Goal: Find specific page/section: Find specific page/section

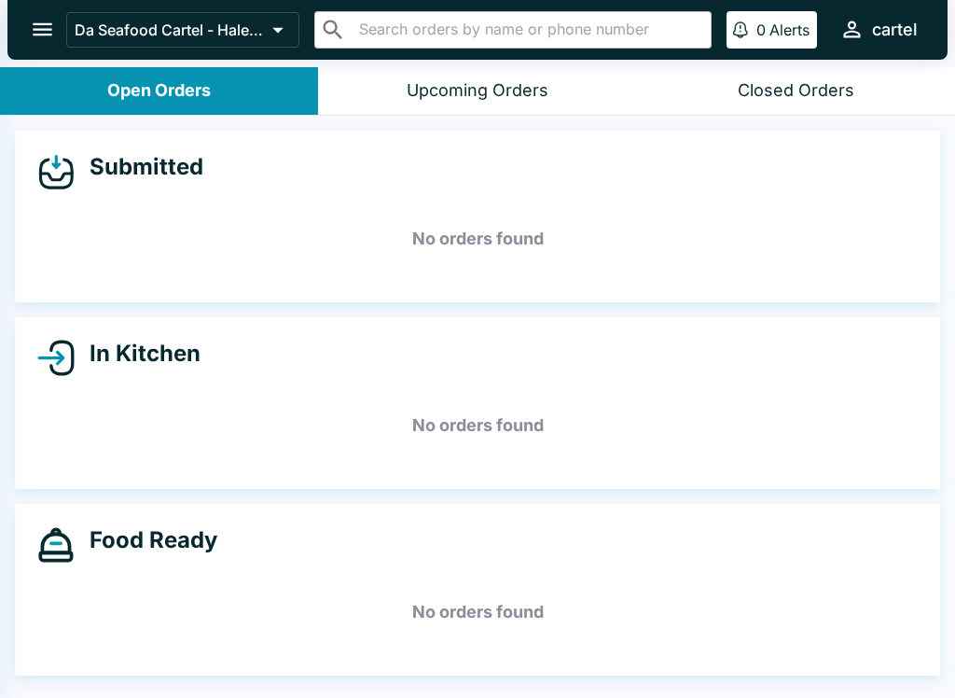
select select "03:00"
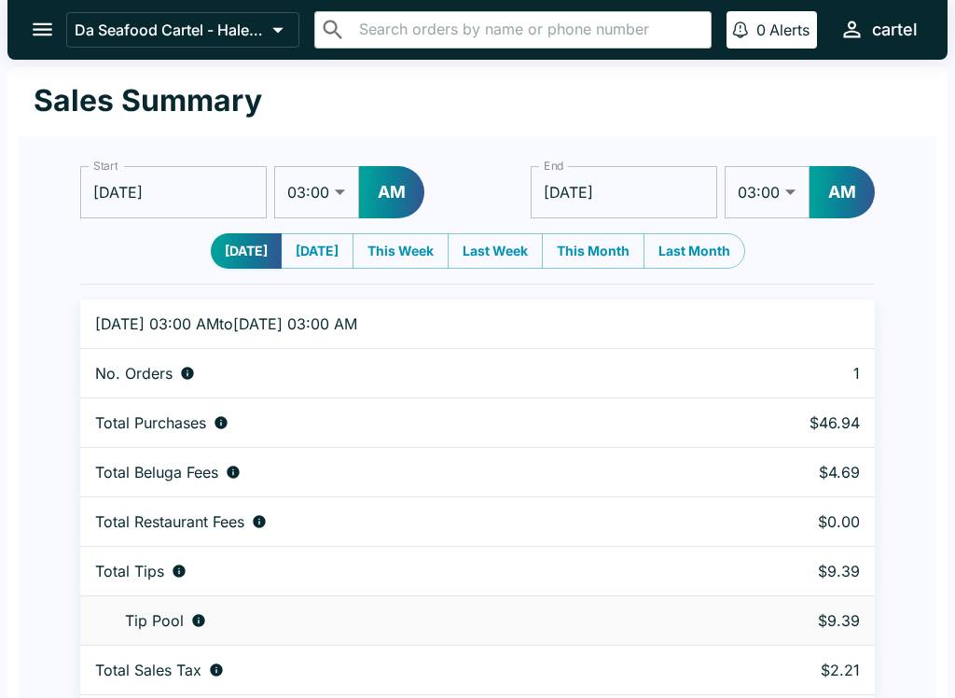
click at [21, 32] on button "open drawer" at bounding box center [43, 30] width 48 height 48
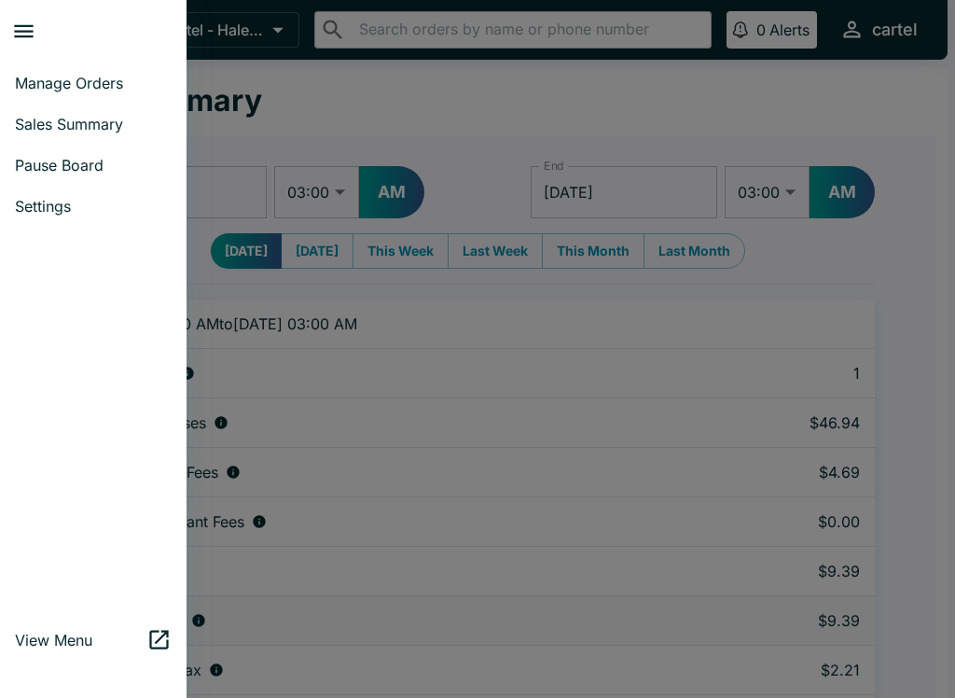
click at [30, 77] on span "Manage Orders" at bounding box center [93, 83] width 157 height 19
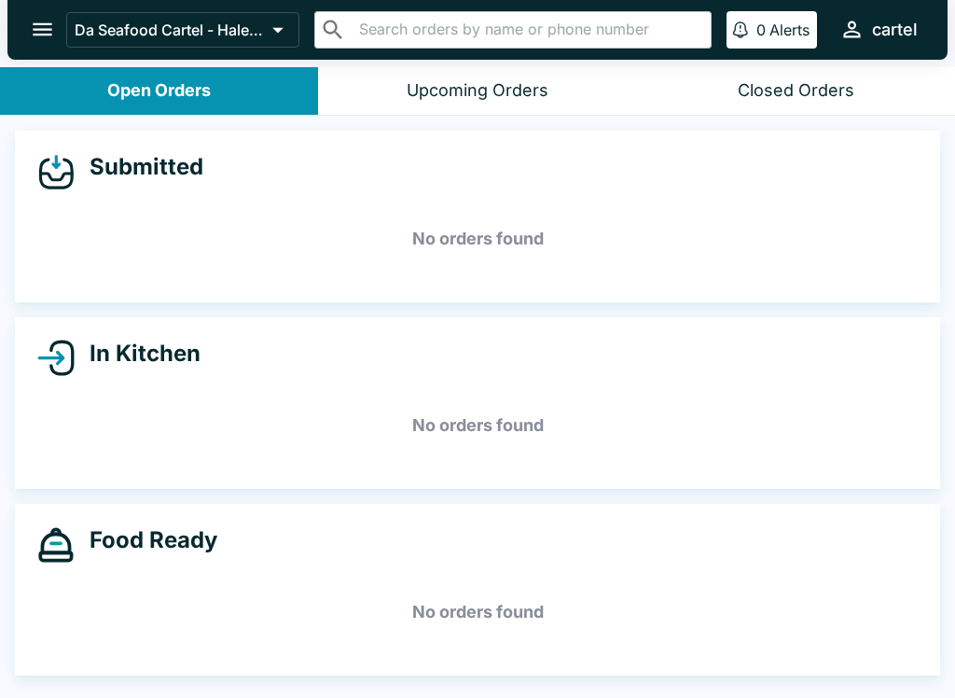
click at [35, 28] on icon "open drawer" at bounding box center [42, 29] width 25 height 25
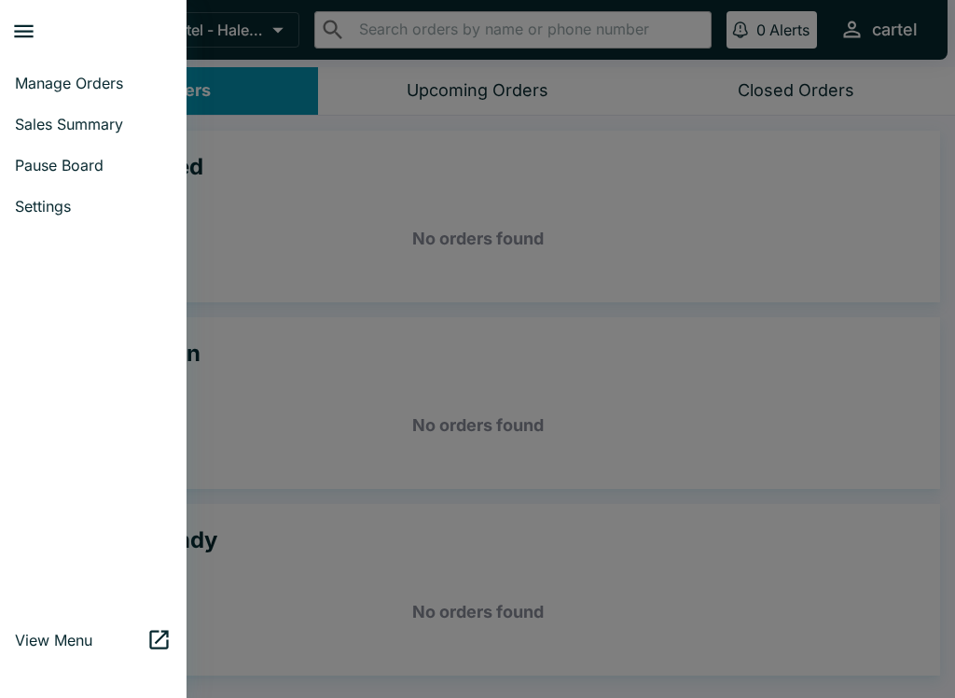
click at [31, 115] on span "Sales Summary" at bounding box center [93, 124] width 157 height 19
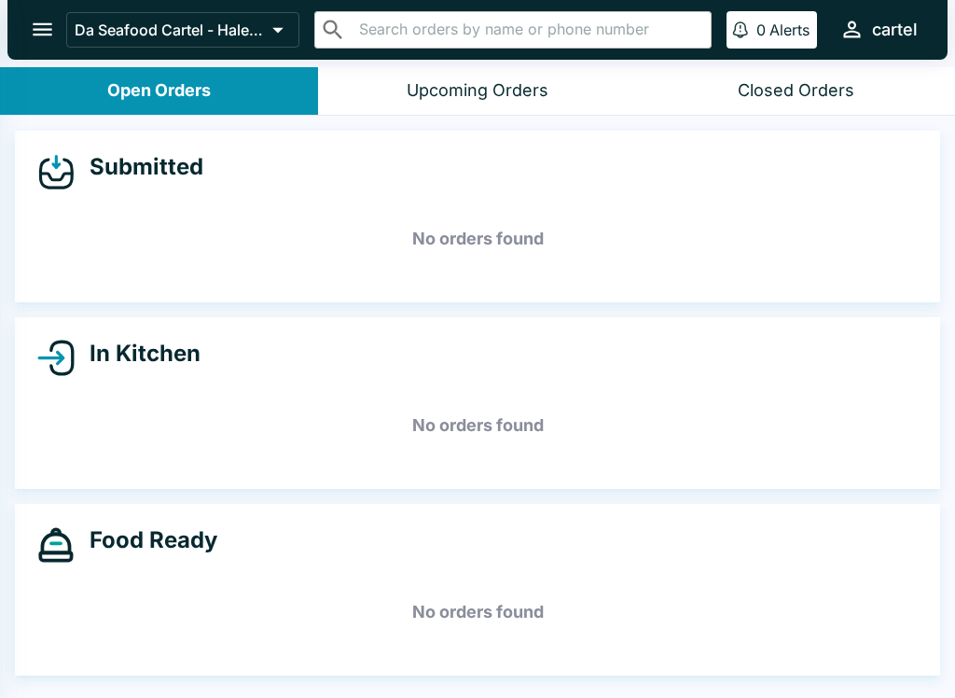
select select "03:00"
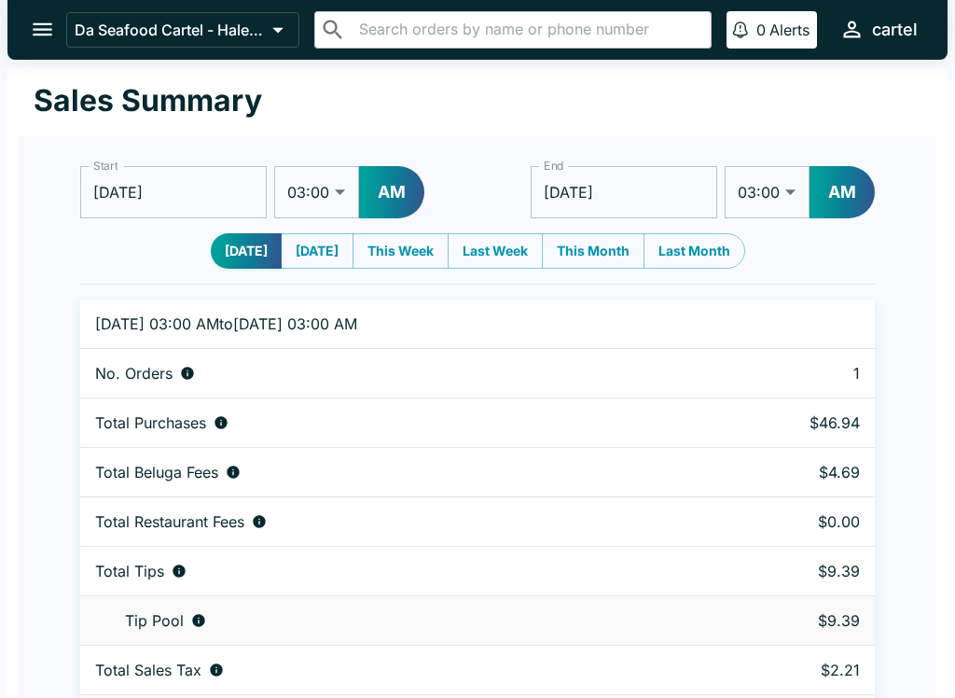
click at [32, 23] on icon "open drawer" at bounding box center [42, 29] width 25 height 25
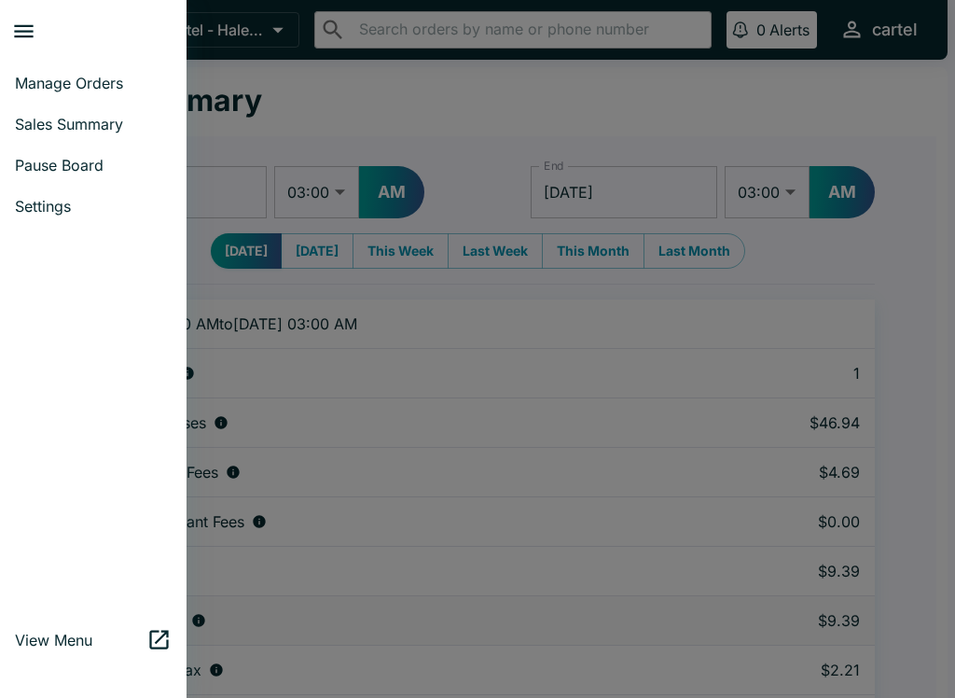
click at [56, 76] on span "Manage Orders" at bounding box center [93, 83] width 157 height 19
